Goal: Information Seeking & Learning: Learn about a topic

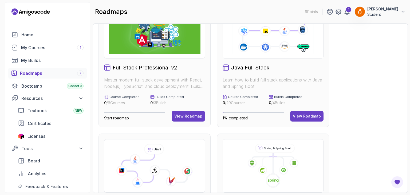
scroll to position [29, 0]
click at [190, 115] on div "View Roadmap" at bounding box center [188, 116] width 28 height 5
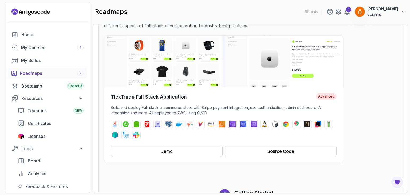
scroll to position [56, 0]
click at [194, 152] on button "Demo" at bounding box center [167, 150] width 112 height 11
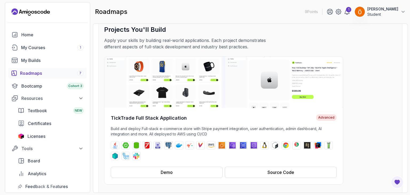
scroll to position [0, 0]
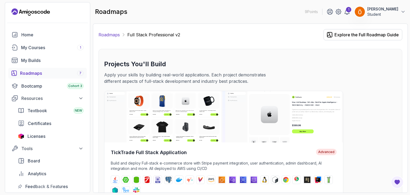
click at [109, 36] on link "Roadmaps" at bounding box center [109, 35] width 21 height 6
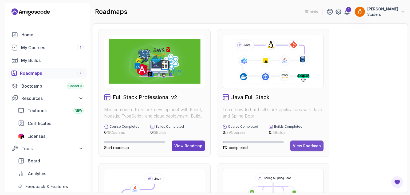
click at [306, 141] on button "View Roadmap" at bounding box center [306, 145] width 33 height 11
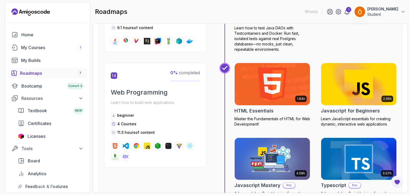
scroll to position [1783, 0]
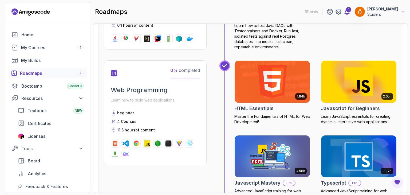
click at [351, 10] on div "1" at bounding box center [348, 9] width 5 height 5
